Goal: Task Accomplishment & Management: Use online tool/utility

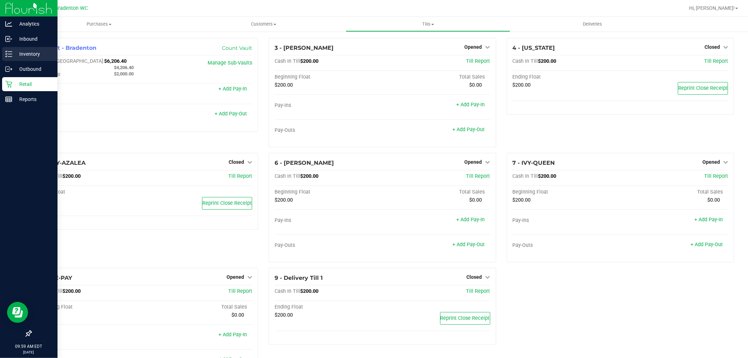
click at [27, 50] on p "Inventory" at bounding box center [33, 54] width 42 height 8
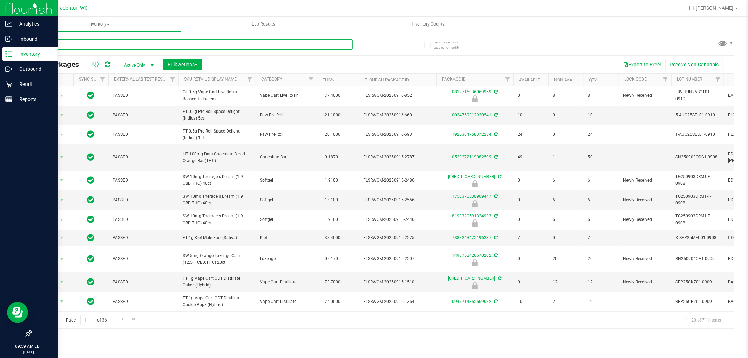
click at [158, 40] on input "text" at bounding box center [192, 44] width 322 height 11
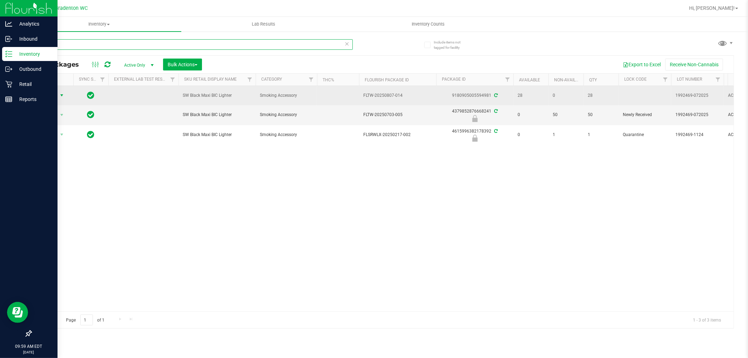
type input "bic"
click at [52, 96] on span "Action" at bounding box center [47, 95] width 19 height 10
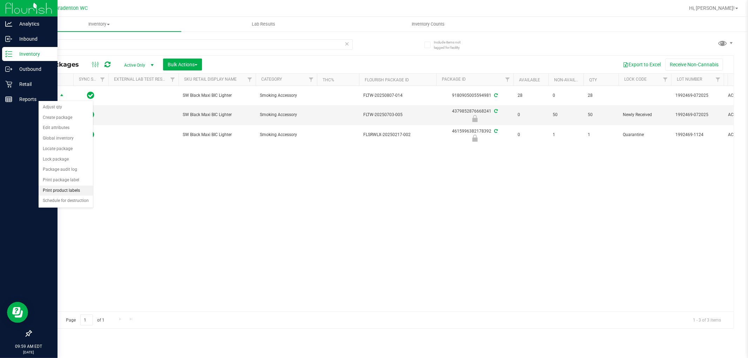
click at [60, 189] on li "Print product labels" at bounding box center [66, 191] width 54 height 11
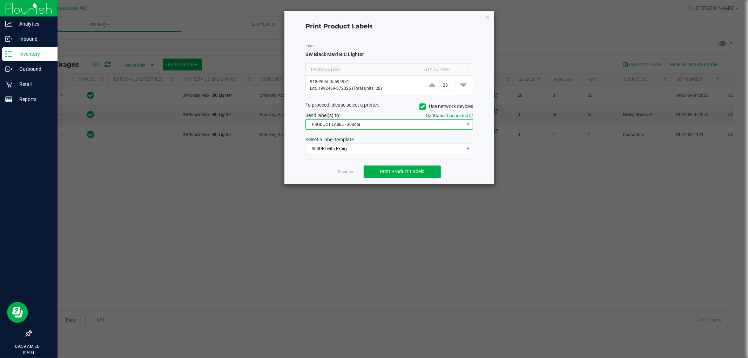
click at [402, 123] on span "PRODUCT LABEL - 300dpi" at bounding box center [385, 125] width 158 height 10
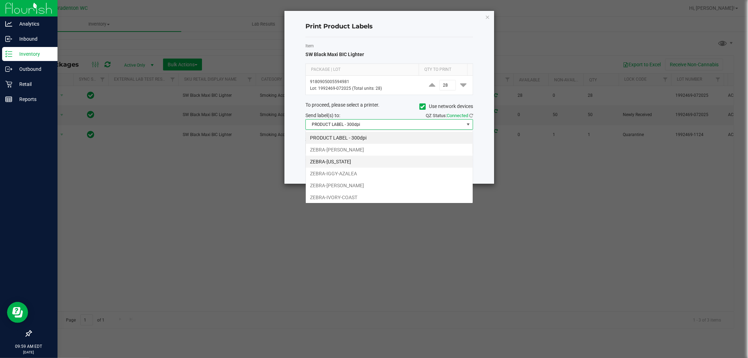
scroll to position [11, 167]
click at [404, 121] on span "PRODUCT LABEL - 300dpi" at bounding box center [385, 125] width 158 height 10
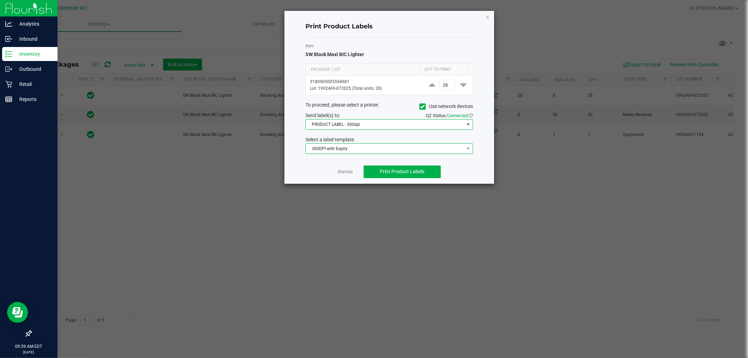
click at [409, 150] on span "300DPI with Expiry" at bounding box center [385, 149] width 158 height 10
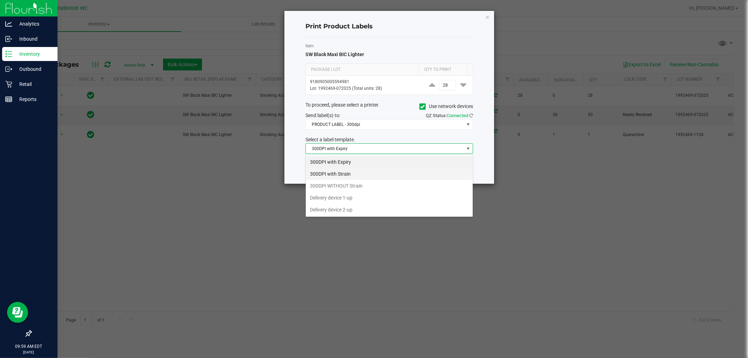
click at [392, 177] on li "300DPI with Strain" at bounding box center [389, 174] width 167 height 12
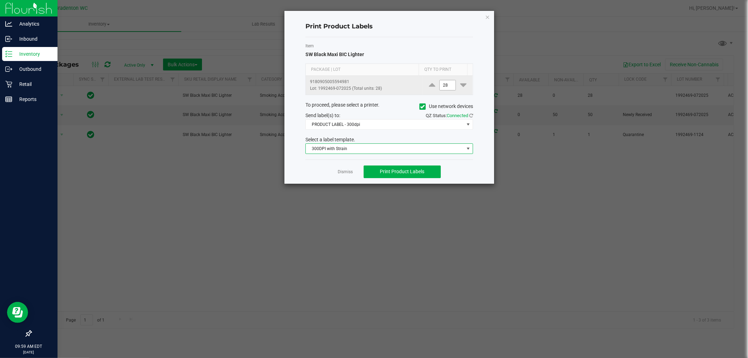
click at [443, 86] on input "28" at bounding box center [448, 85] width 16 height 10
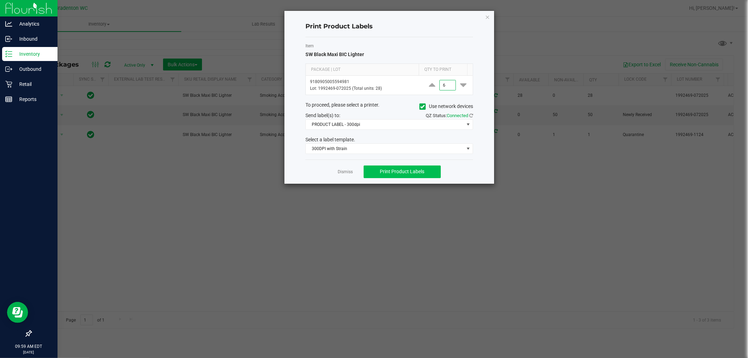
type input "6"
click at [412, 172] on span "Print Product Labels" at bounding box center [402, 172] width 45 height 6
click at [417, 167] on button "Print Product Labels" at bounding box center [402, 172] width 77 height 13
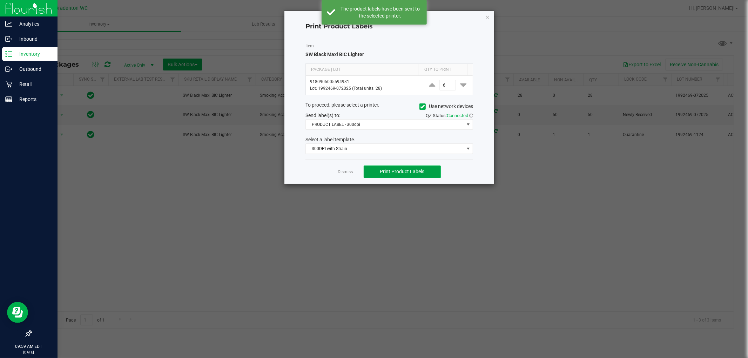
drag, startPoint x: 417, startPoint y: 167, endPoint x: 417, endPoint y: 176, distance: 8.4
click at [417, 176] on button "Print Product Labels" at bounding box center [402, 172] width 77 height 13
click at [416, 180] on div "Dismiss Print Product Labels" at bounding box center [389, 172] width 168 height 24
click at [414, 178] on button "Print Product Labels" at bounding box center [402, 172] width 77 height 13
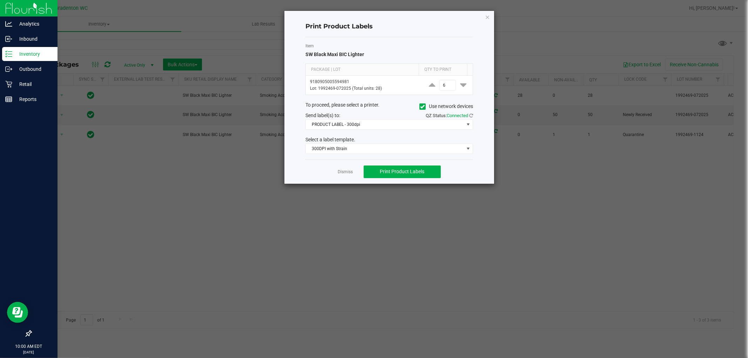
click at [486, 16] on icon "button" at bounding box center [487, 17] width 5 height 8
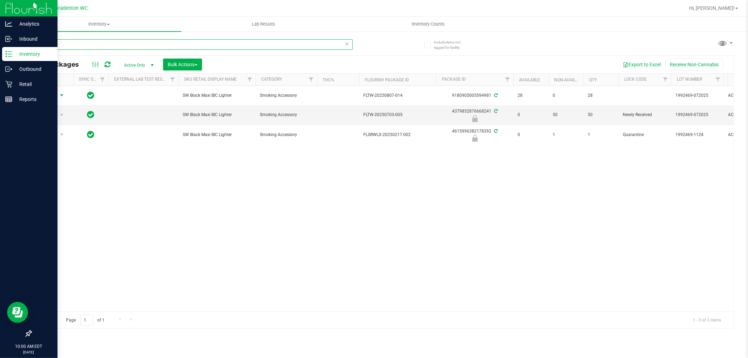
click at [206, 43] on input "bic" at bounding box center [192, 44] width 322 height 11
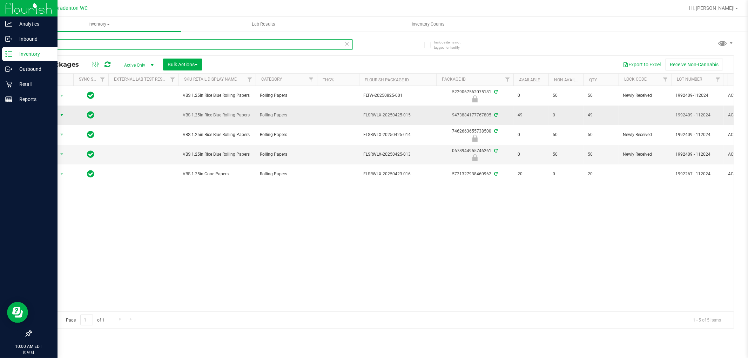
type input "vibes"
click at [58, 114] on span "select" at bounding box center [62, 115] width 9 height 10
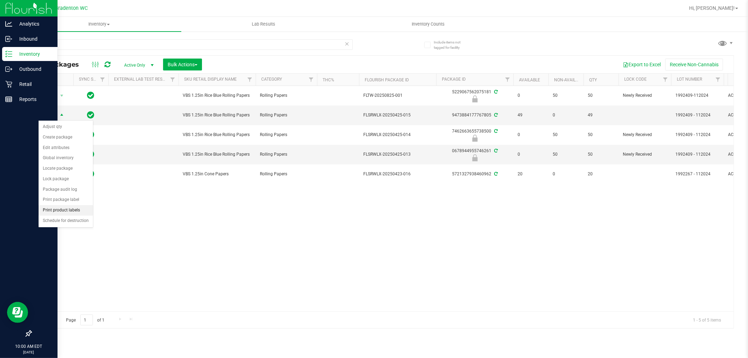
click at [67, 210] on li "Print product labels" at bounding box center [66, 210] width 54 height 11
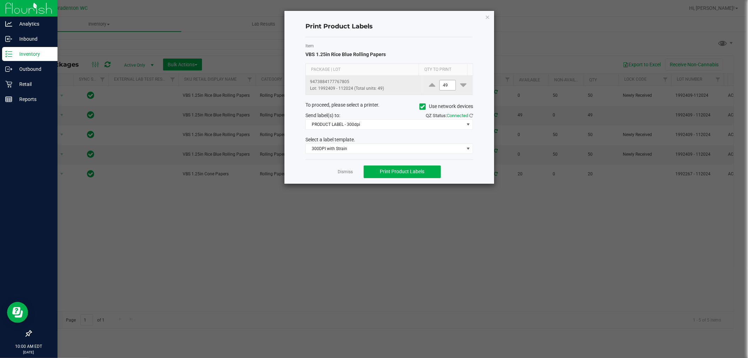
click at [440, 86] on input "49" at bounding box center [448, 85] width 16 height 10
type input "6"
click at [416, 173] on span "Print Product Labels" at bounding box center [402, 172] width 45 height 6
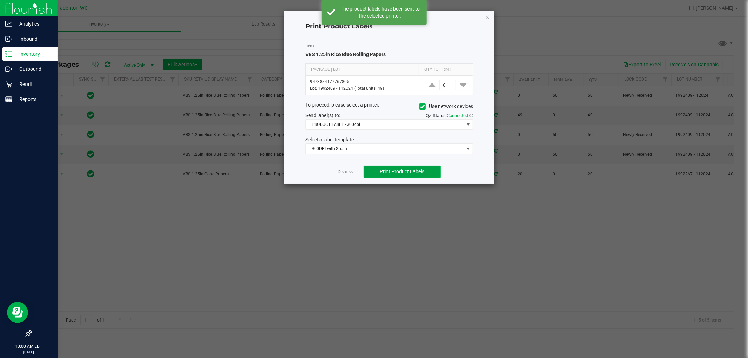
click at [416, 173] on span "Print Product Labels" at bounding box center [402, 172] width 45 height 6
